Goal: Information Seeking & Learning: Learn about a topic

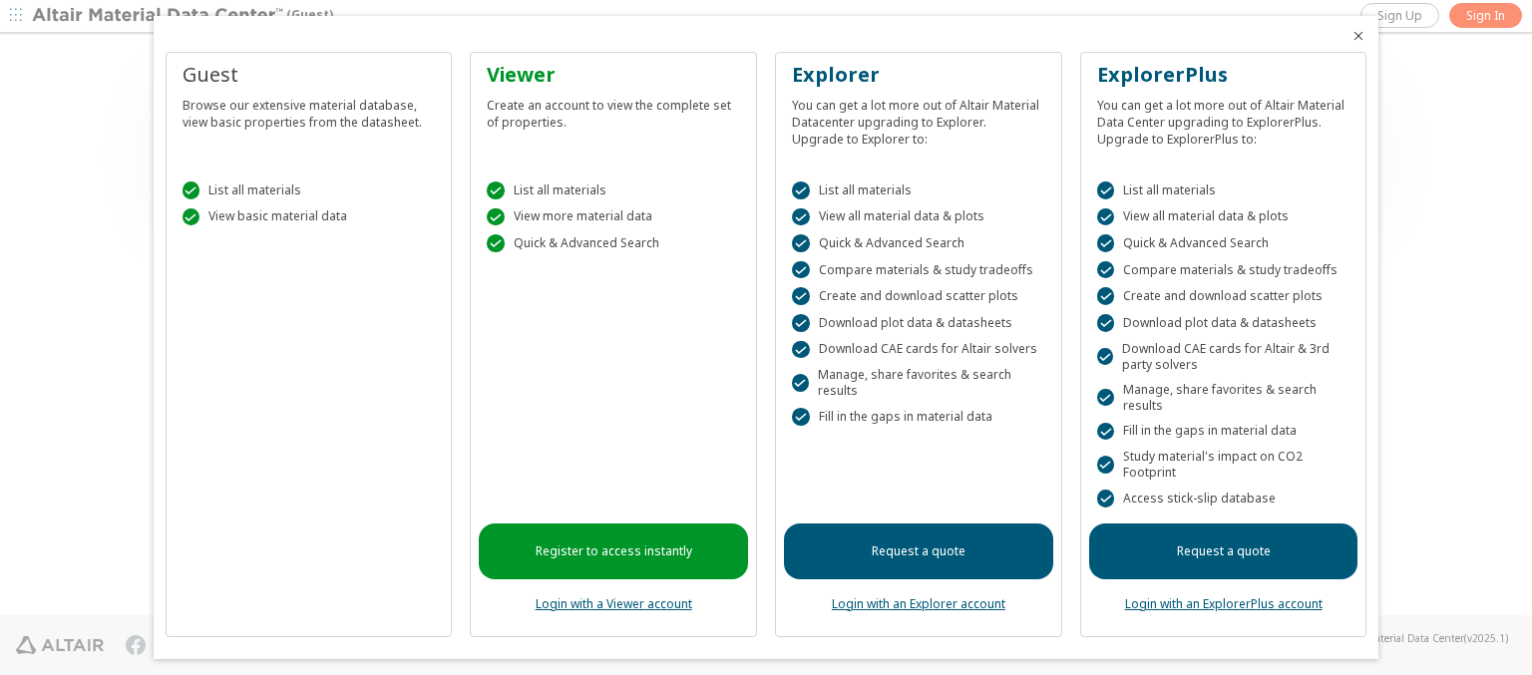
click at [1350, 36] on icon "Close" at bounding box center [1358, 36] width 16 height 16
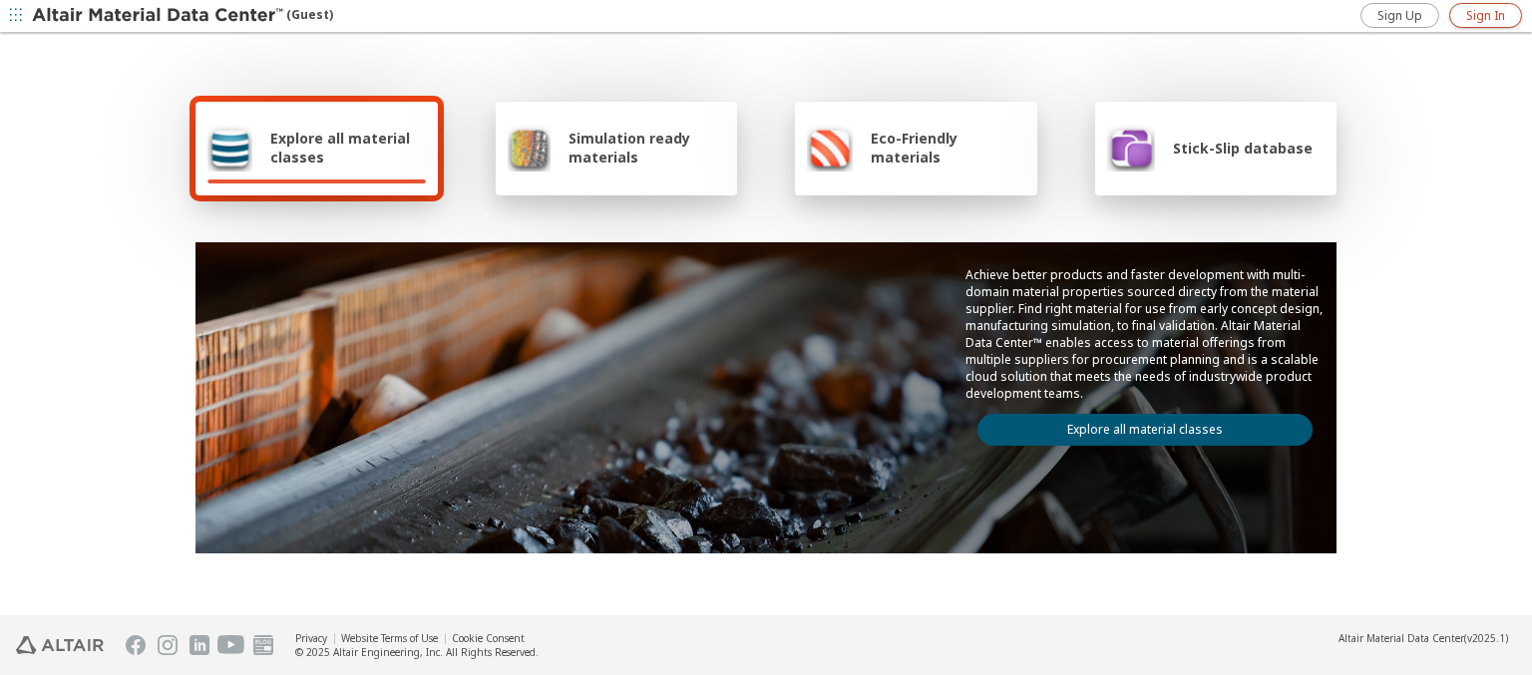
click at [1485, 15] on span "Sign In" at bounding box center [1485, 16] width 39 height 16
click at [159, 16] on img at bounding box center [159, 16] width 254 height 20
click at [340, 148] on span "Explore all material classes" at bounding box center [348, 148] width 156 height 38
click at [1137, 425] on link "Explore all material classes" at bounding box center [1144, 430] width 335 height 32
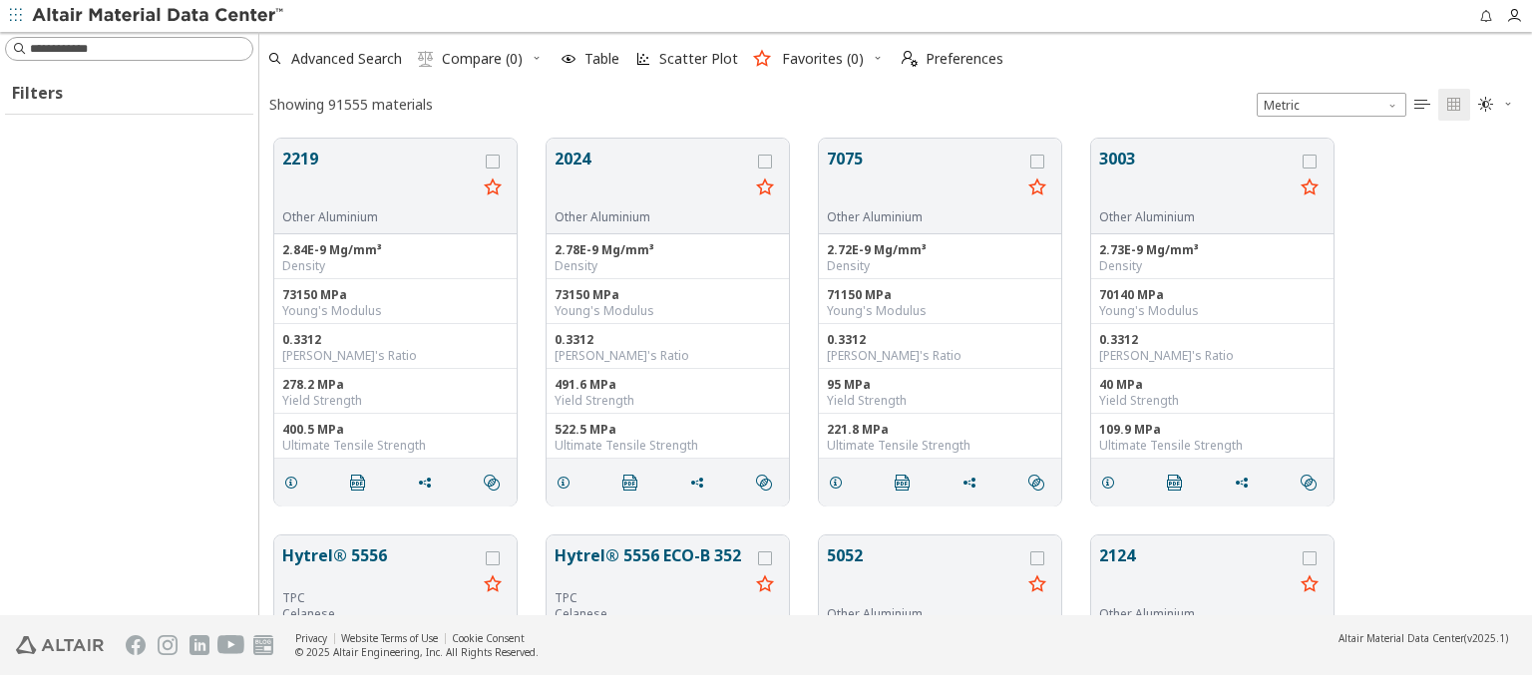
scroll to position [477, 1257]
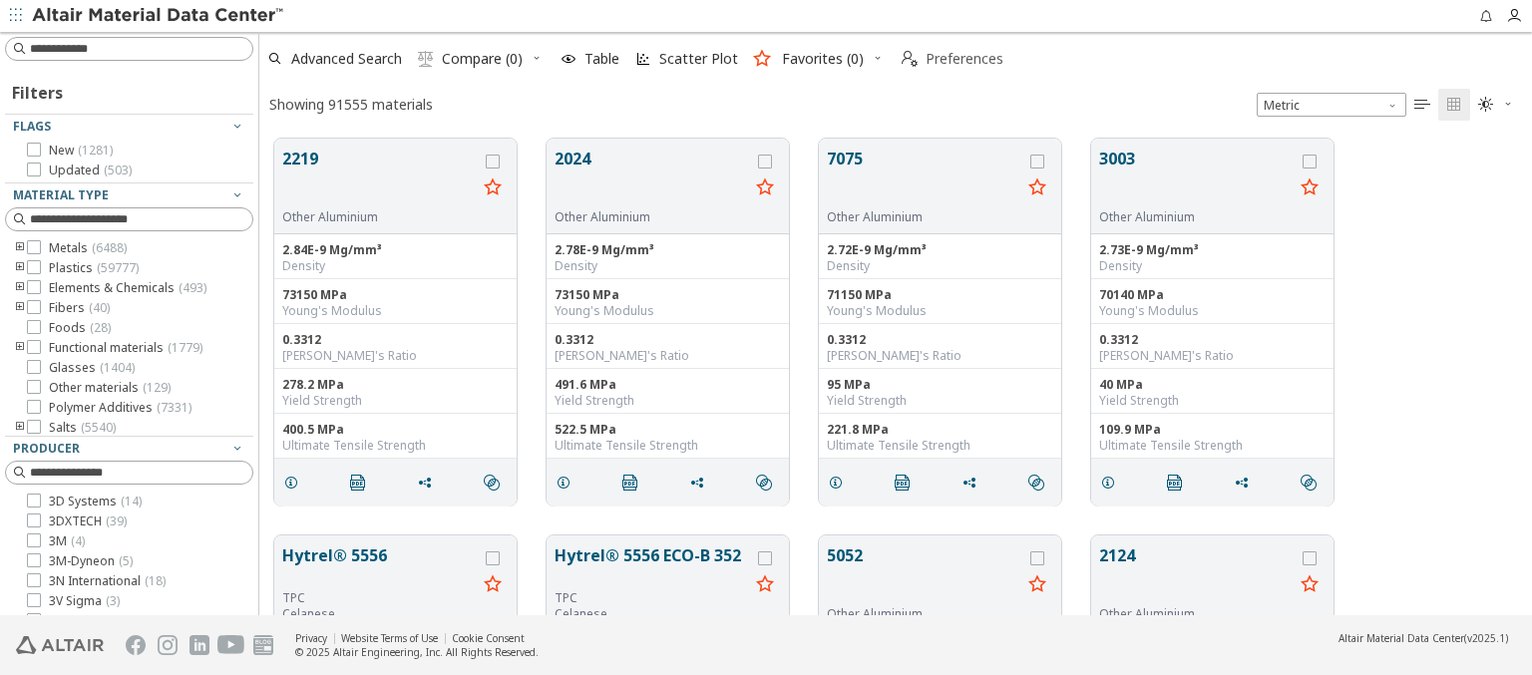
click at [946, 59] on span "Preferences" at bounding box center [965, 59] width 78 height 14
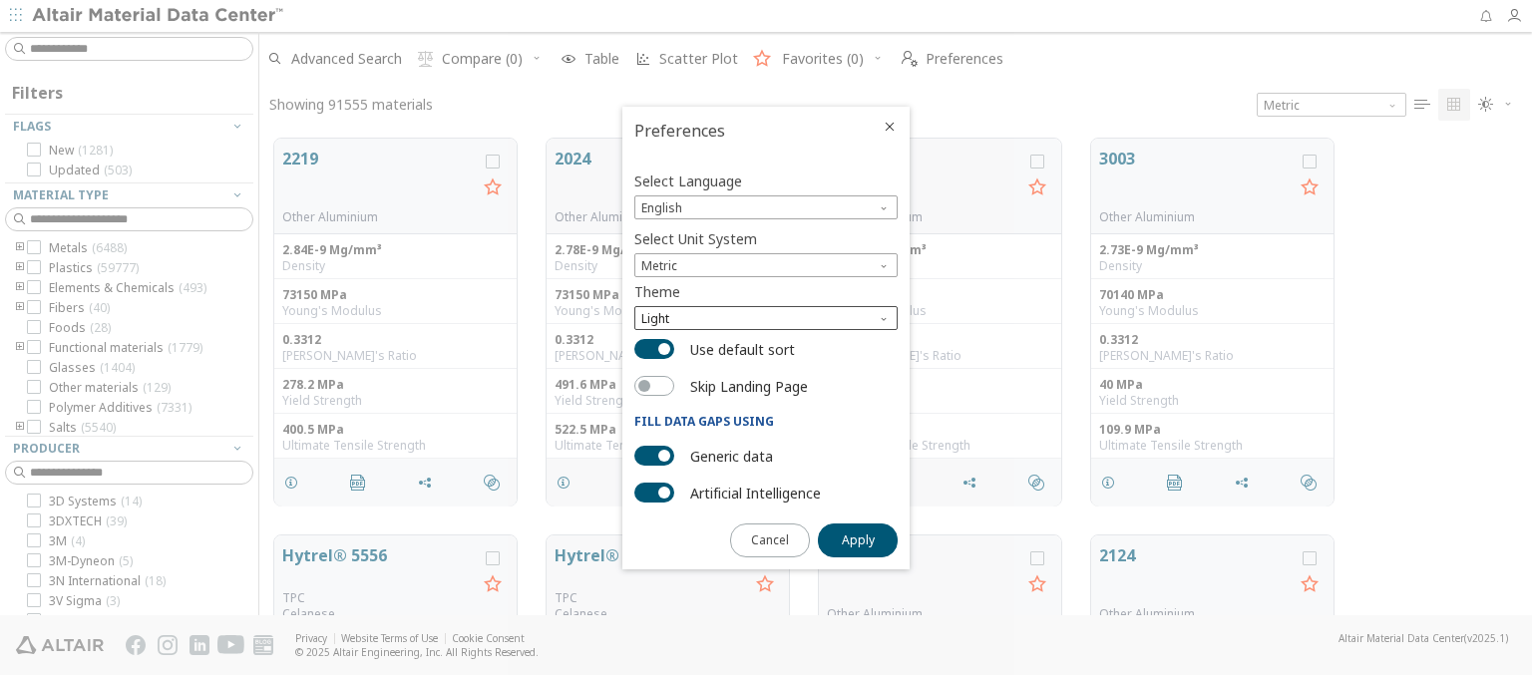
click at [766, 318] on span "Light" at bounding box center [765, 318] width 263 height 24
click at [656, 391] on span "Dark" at bounding box center [656, 391] width 27 height 16
click at [858, 539] on span "Apply" at bounding box center [858, 541] width 33 height 16
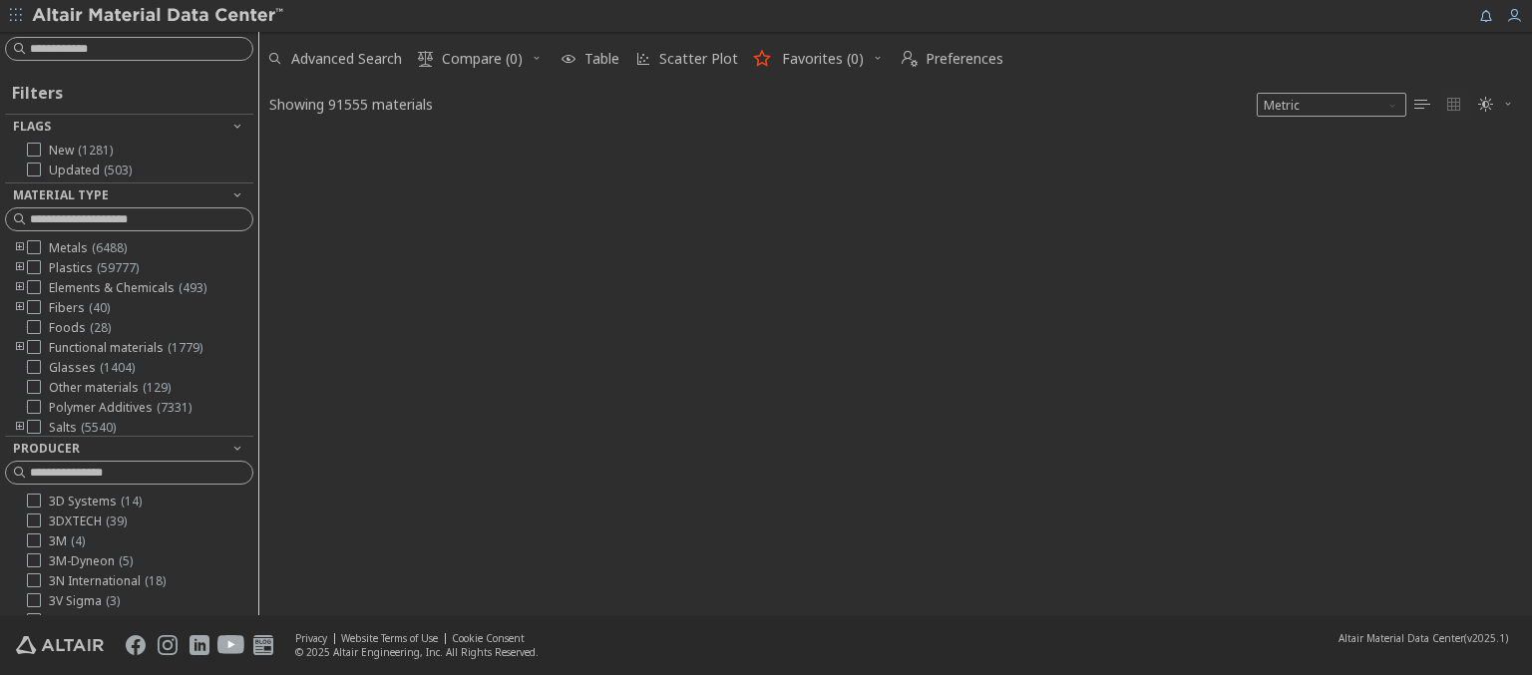
type input "****"
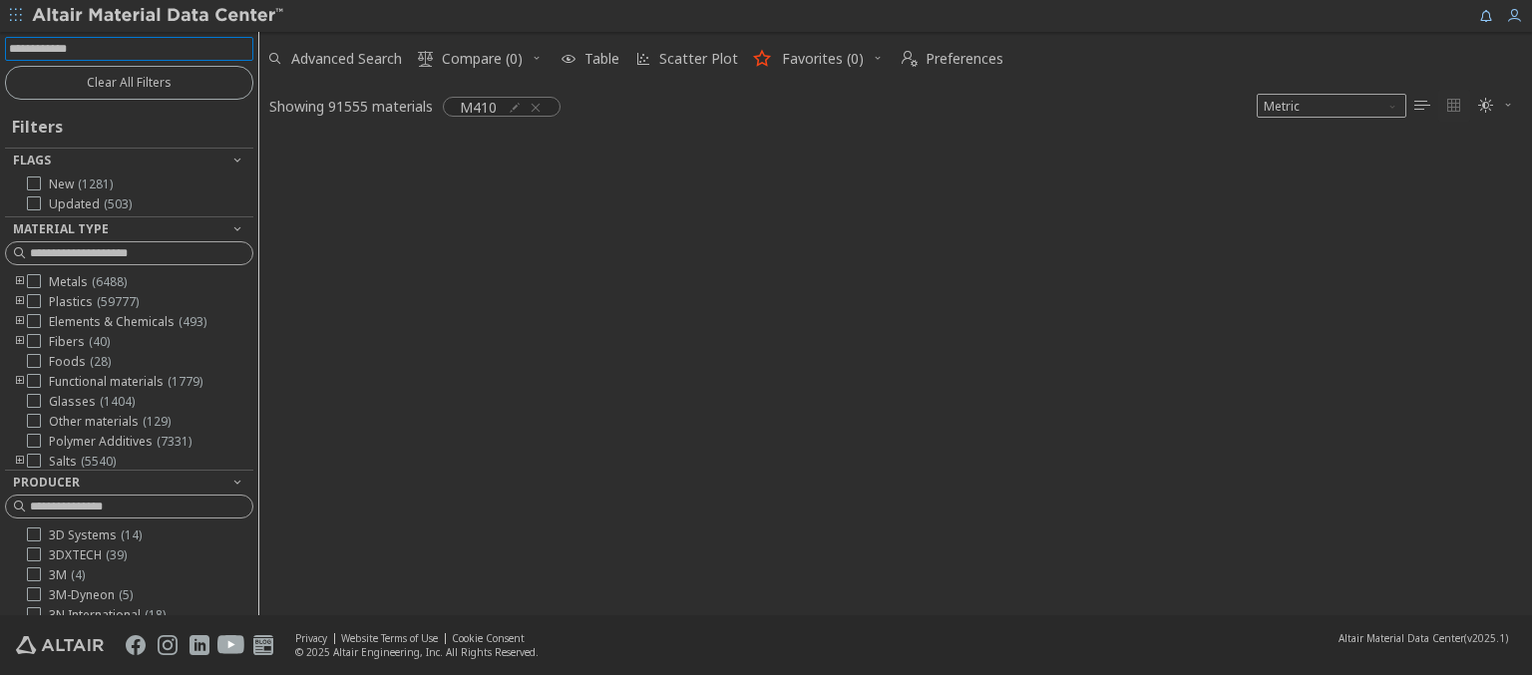
scroll to position [474, 1257]
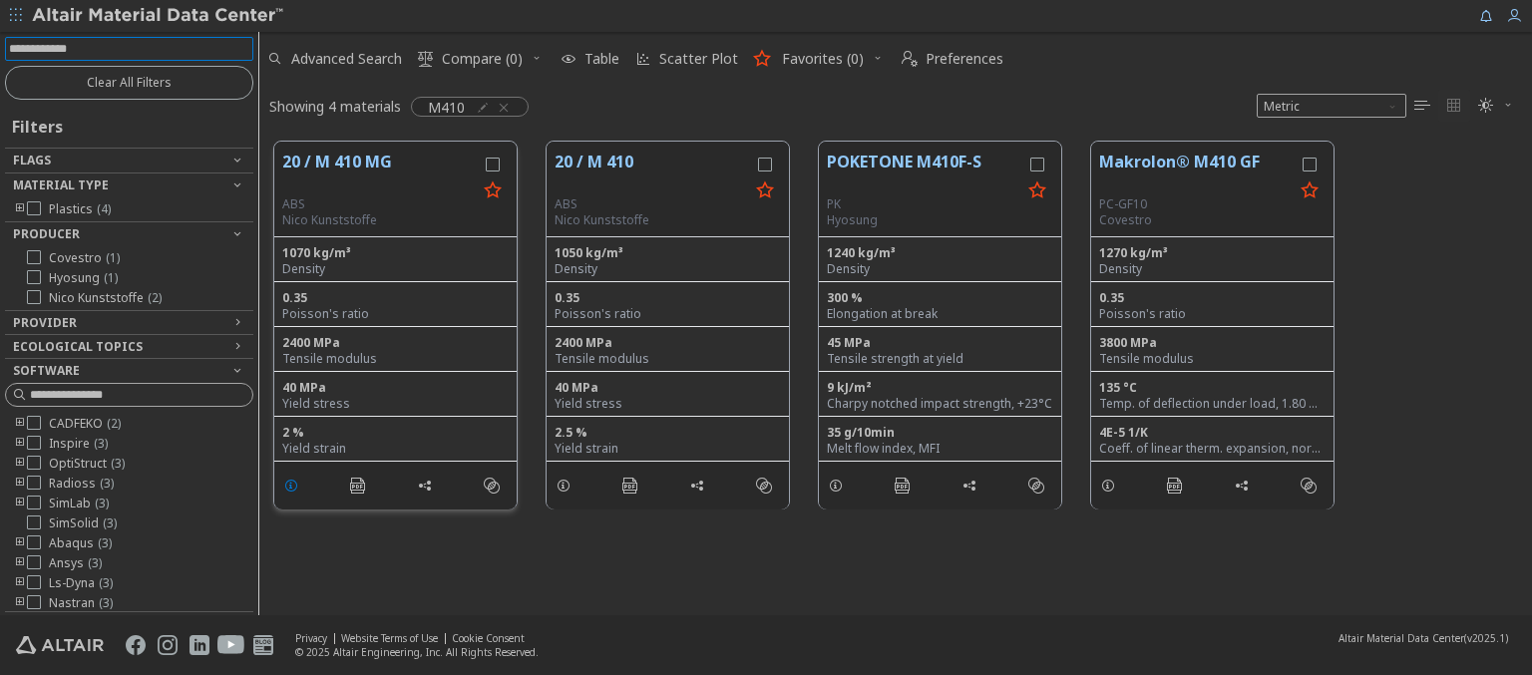
click at [294, 484] on icon "grid" at bounding box center [291, 486] width 16 height 16
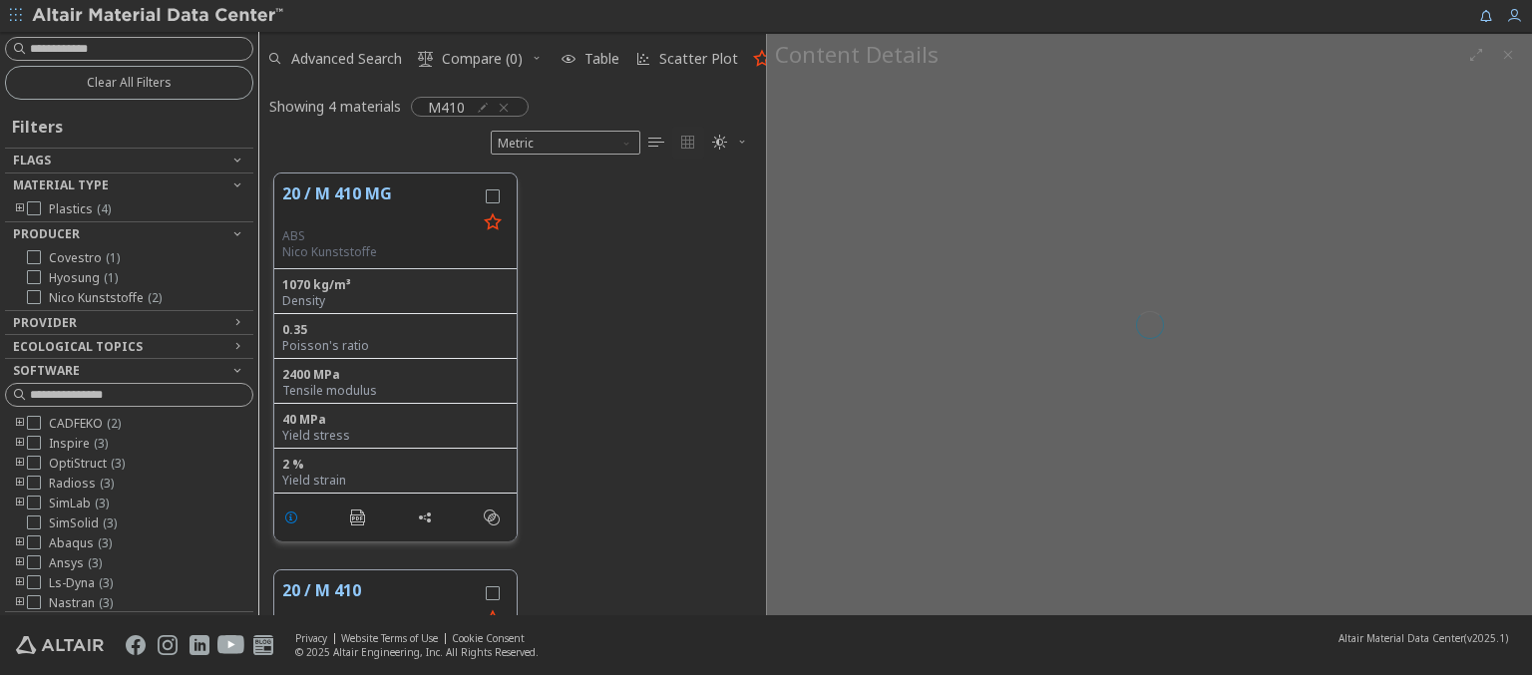
scroll to position [442, 491]
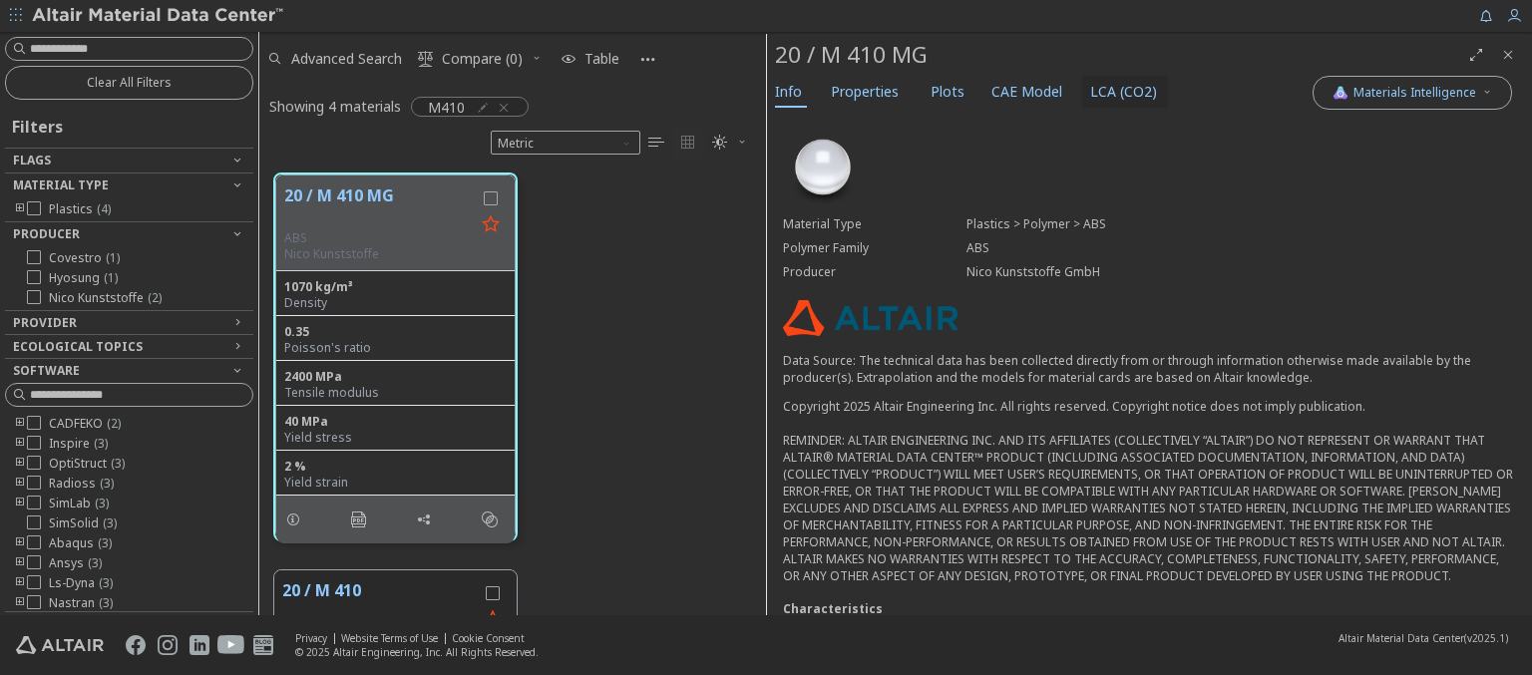
click at [1112, 91] on span "LCA (CO2)" at bounding box center [1123, 92] width 67 height 32
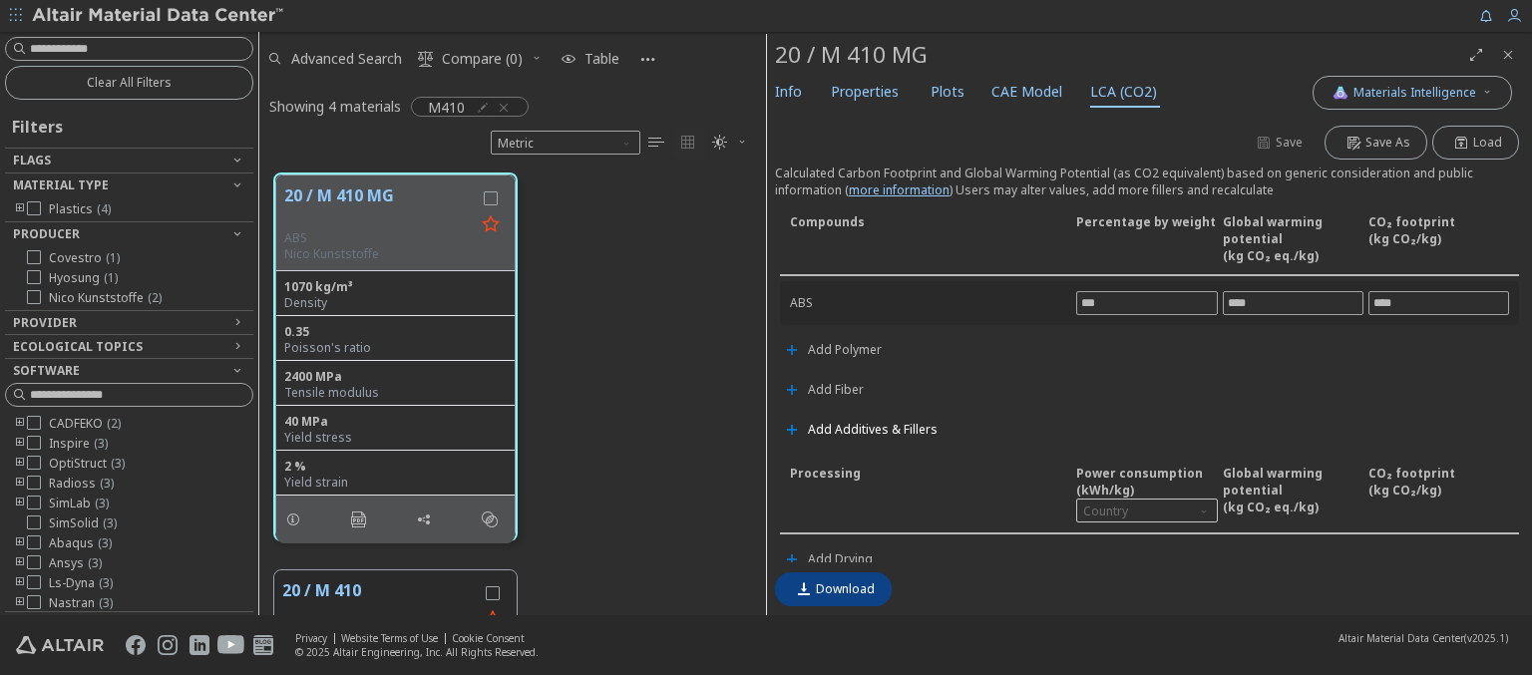
click at [870, 426] on span "Add Additives & Fillers" at bounding box center [873, 430] width 130 height 12
